Goal: Transaction & Acquisition: Purchase product/service

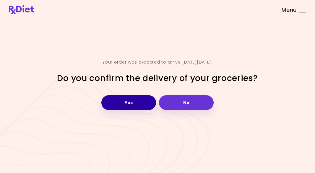
click at [128, 104] on button "Yes" at bounding box center [128, 102] width 55 height 15
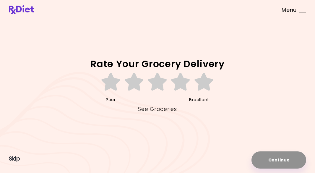
click at [151, 108] on link "See Groceries" at bounding box center [157, 108] width 39 height 9
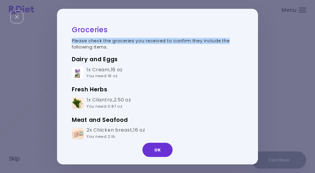
drag, startPoint x: 253, startPoint y: 28, endPoint x: 252, endPoint y: 40, distance: 12.1
click at [252, 40] on div "Groceries Please check the groceries you received to confirm they include the f…" at bounding box center [157, 87] width 201 height 156
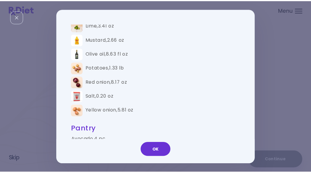
scroll to position [317, 0]
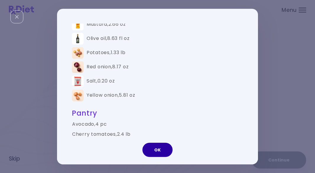
click at [158, 153] on button "OK" at bounding box center [158, 150] width 30 height 14
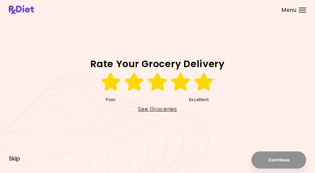
click at [201, 83] on icon at bounding box center [204, 82] width 20 height 18
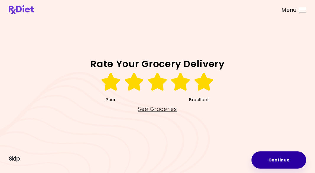
click at [271, 157] on button "Continue" at bounding box center [279, 159] width 55 height 17
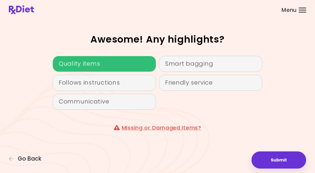
click at [87, 64] on div "Quality items" at bounding box center [105, 64] width 104 height 16
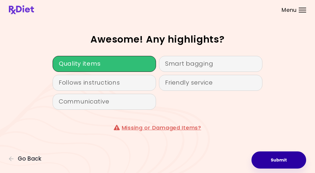
click at [280, 159] on button "Submit" at bounding box center [279, 159] width 55 height 17
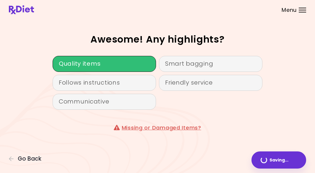
click at [303, 10] on div at bounding box center [302, 10] width 7 height 1
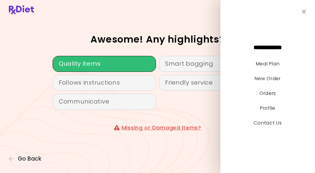
click at [162, 16] on header at bounding box center [157, 10] width 315 height 20
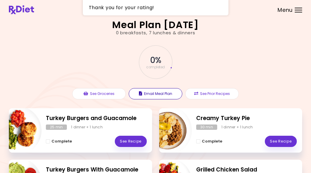
click at [148, 95] on button "Email Meal Plan" at bounding box center [156, 93] width 54 height 11
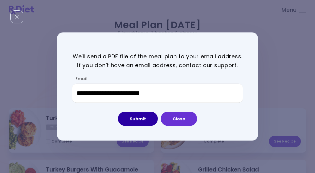
click at [134, 119] on button "Submit" at bounding box center [138, 119] width 40 height 14
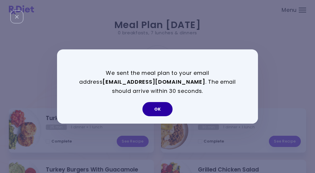
click at [157, 107] on button "OK" at bounding box center [158, 109] width 30 height 14
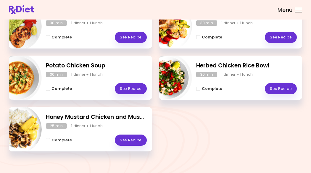
scroll to position [161, 0]
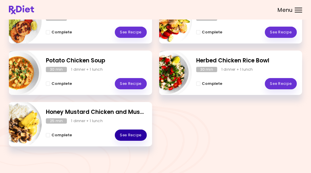
click at [121, 134] on link "See Recipe" at bounding box center [131, 135] width 32 height 11
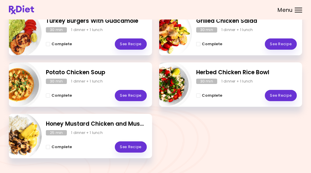
scroll to position [161, 0]
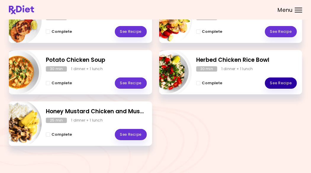
click at [280, 83] on link "See Recipe" at bounding box center [281, 83] width 32 height 11
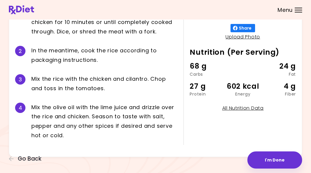
scroll to position [142, 0]
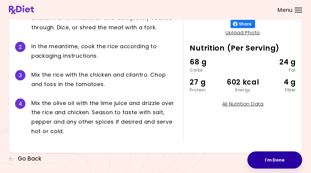
click at [271, 162] on button "I'm Done" at bounding box center [274, 159] width 55 height 17
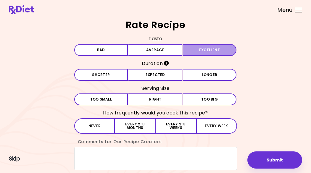
click at [217, 47] on button "Excellent" at bounding box center [210, 50] width 54 height 12
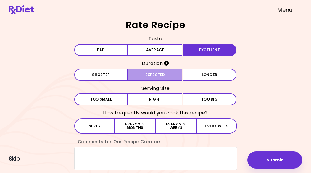
click at [163, 76] on button "Expected" at bounding box center [155, 75] width 54 height 12
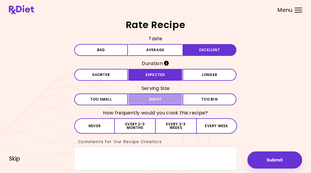
click at [166, 101] on button "Right" at bounding box center [155, 99] width 54 height 12
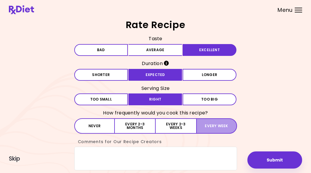
click at [206, 130] on button "Every week" at bounding box center [216, 125] width 41 height 15
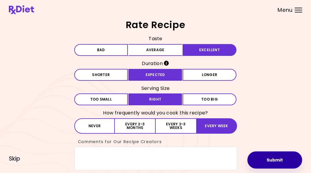
click at [274, 156] on button "Submit" at bounding box center [274, 159] width 55 height 17
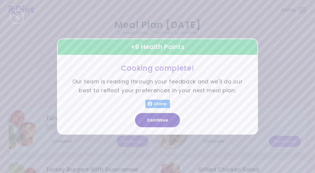
click at [156, 119] on button "Continue" at bounding box center [157, 120] width 45 height 14
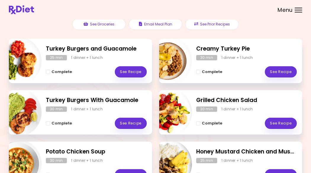
scroll to position [91, 0]
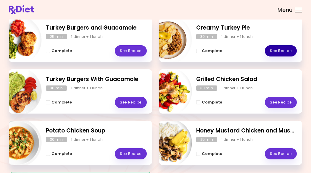
click at [277, 50] on link "See Recipe" at bounding box center [281, 50] width 32 height 11
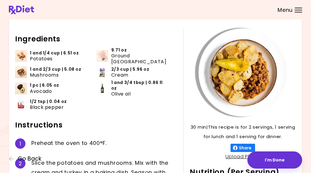
scroll to position [14, 0]
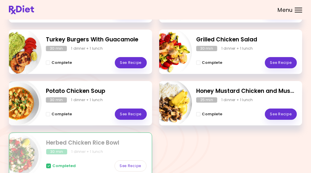
scroll to position [135, 0]
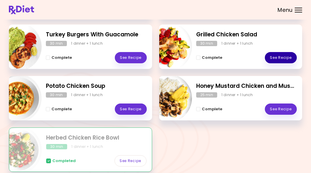
click at [278, 57] on link "See Recipe" at bounding box center [281, 57] width 32 height 11
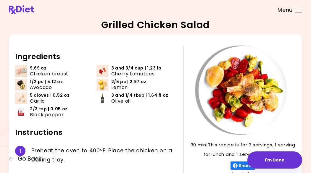
click at [299, 9] on div "Menu" at bounding box center [298, 10] width 7 height 5
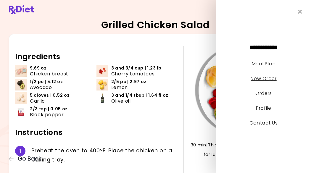
click at [253, 80] on link "New Order" at bounding box center [264, 78] width 26 height 7
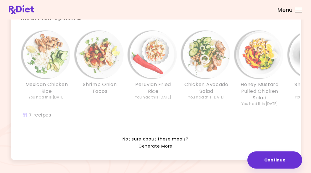
scroll to position [160, 0]
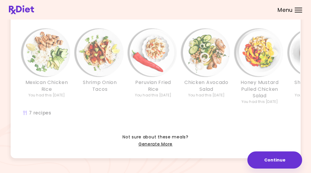
click at [51, 75] on img "Info - Mexican Chicken Rice - Meal Plan Option 2" at bounding box center [46, 52] width 47 height 47
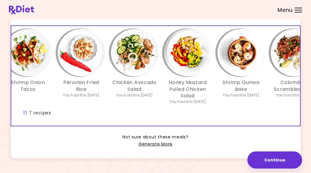
scroll to position [0, 102]
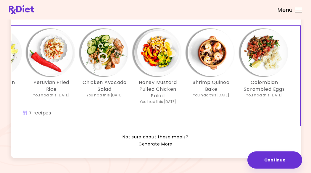
click at [63, 20] on span "Meal Plan Option 2 (Selected)" at bounding box center [69, 16] width 97 height 8
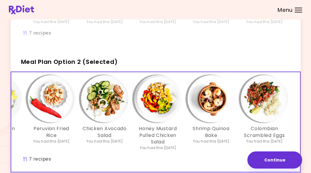
scroll to position [107, 0]
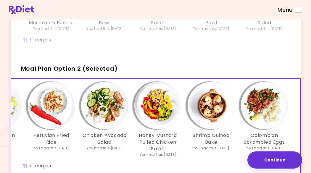
click at [96, 73] on span "Meal Plan Option 2 (Selected)" at bounding box center [69, 68] width 97 height 8
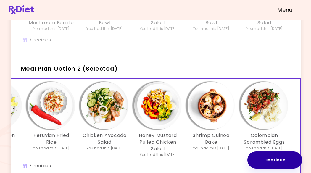
click at [277, 160] on button "Continue" at bounding box center [274, 159] width 55 height 17
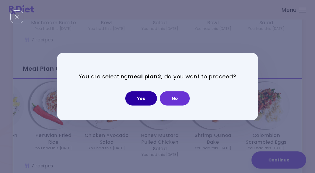
click at [146, 99] on button "Yes" at bounding box center [141, 98] width 32 height 14
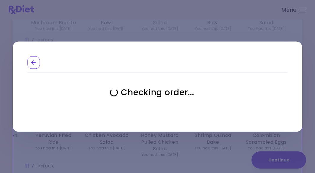
select select "**********"
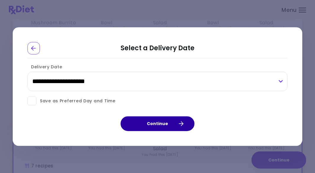
click at [162, 123] on button "Continue" at bounding box center [158, 123] width 74 height 15
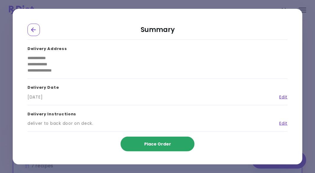
click at [151, 146] on span "Place Order" at bounding box center [157, 144] width 27 height 6
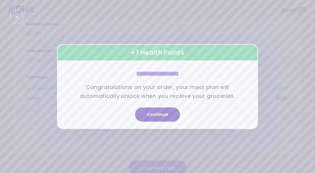
click at [152, 118] on button "Continue" at bounding box center [157, 114] width 45 height 14
